Goal: Information Seeking & Learning: Learn about a topic

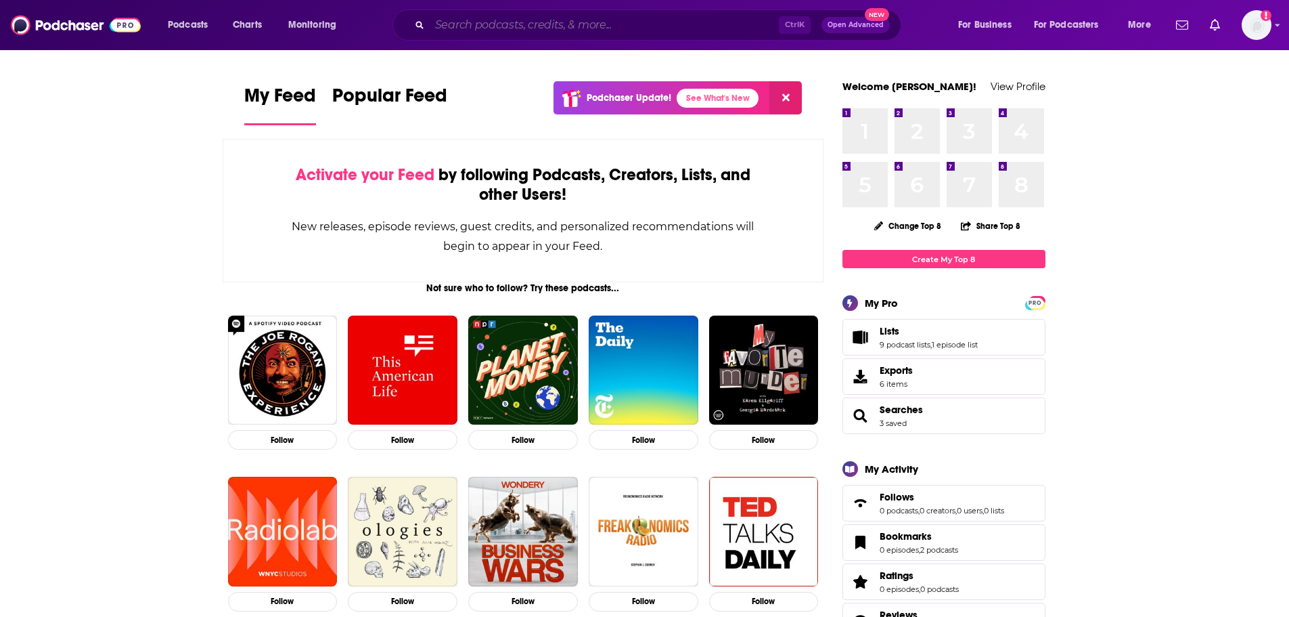
click at [602, 30] on input "Search podcasts, credits, & more..." at bounding box center [604, 25] width 349 height 22
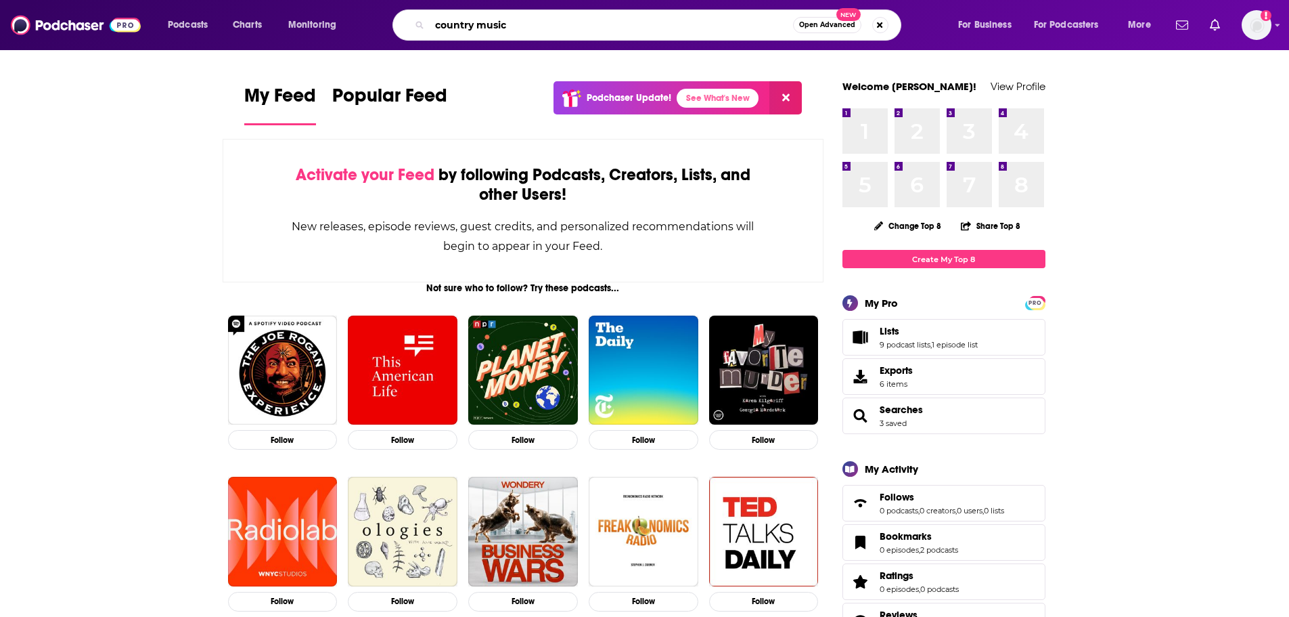
type input "country music"
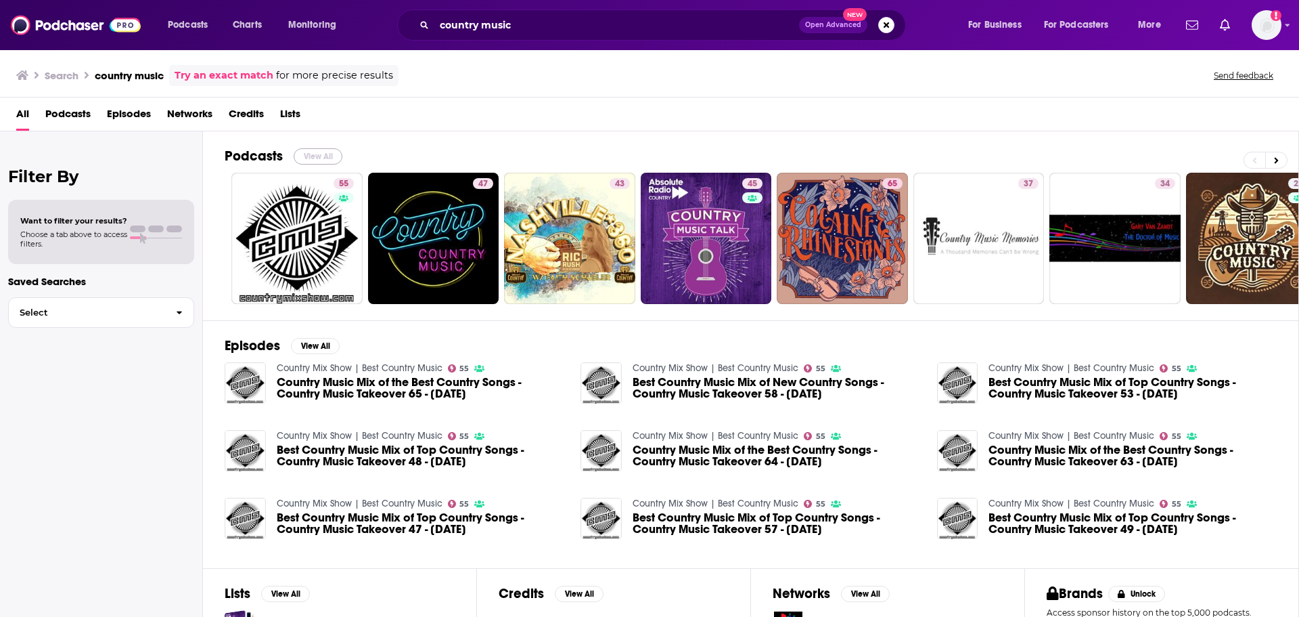
click at [323, 151] on button "View All" at bounding box center [318, 156] width 49 height 16
